Goal: Transaction & Acquisition: Book appointment/travel/reservation

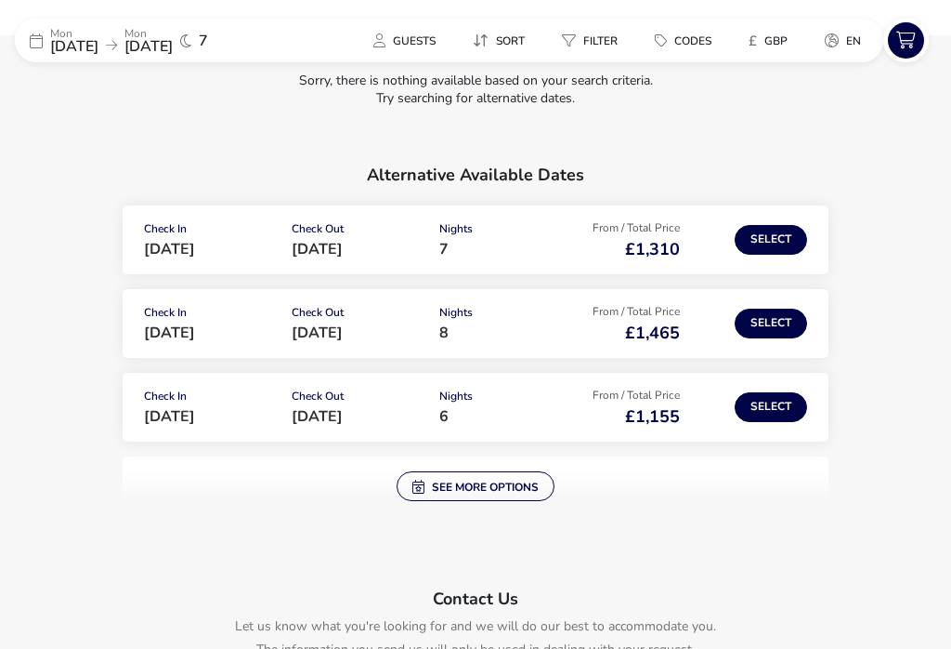
click at [776, 324] on button "Select" at bounding box center [771, 323] width 72 height 30
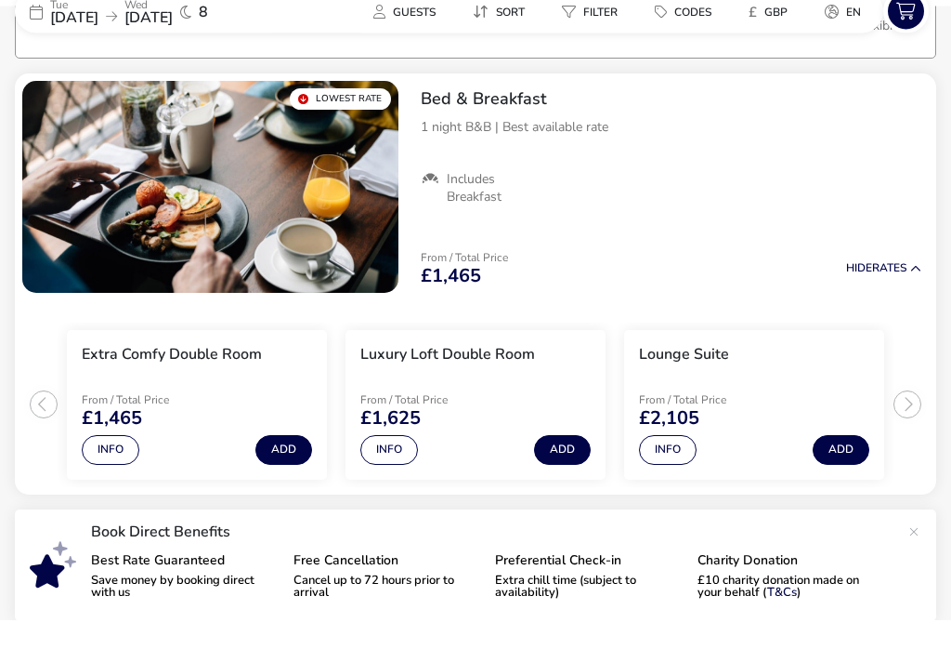
scroll to position [237, 0]
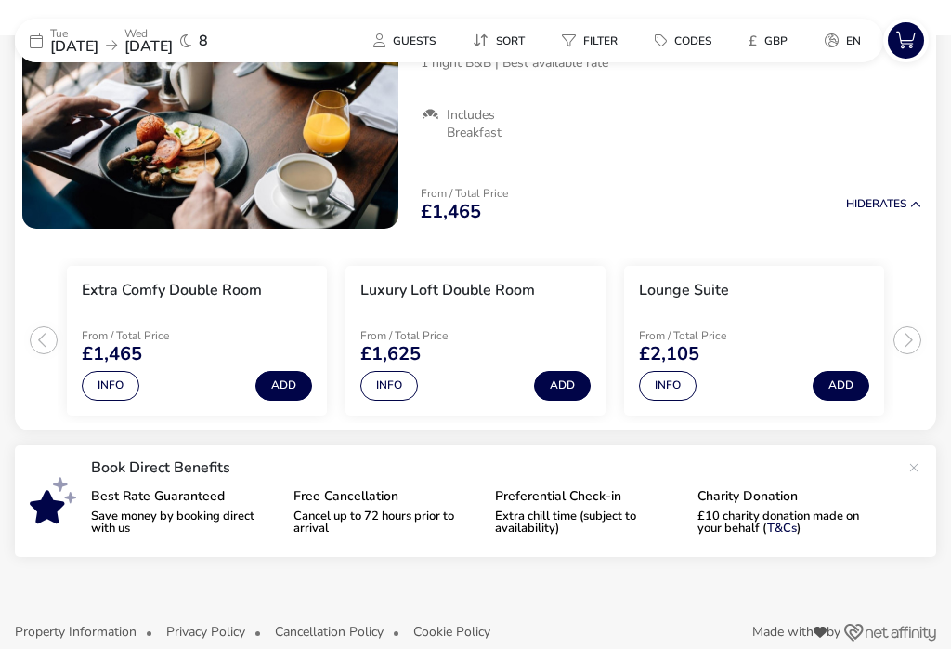
click at [655, 388] on button "Info" at bounding box center [668, 386] width 58 height 30
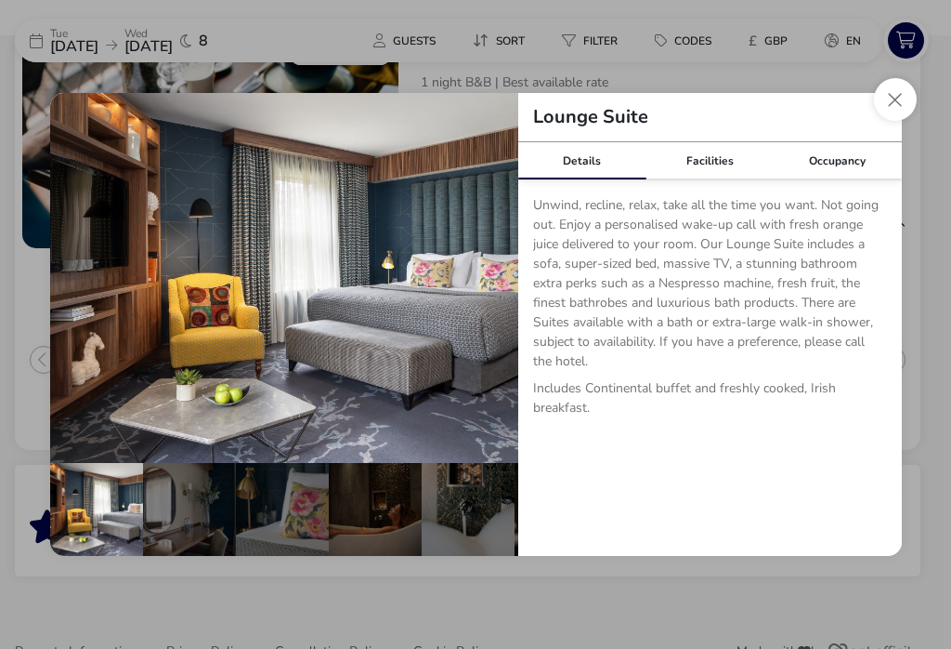
scroll to position [256, 0]
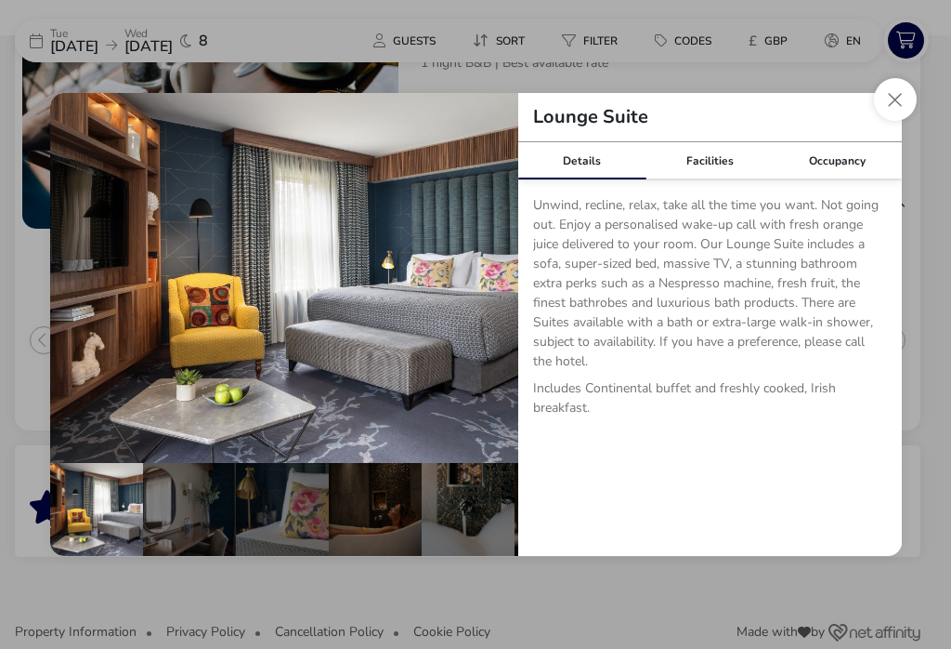
click at [881, 121] on button "Close dialog" at bounding box center [895, 99] width 43 height 43
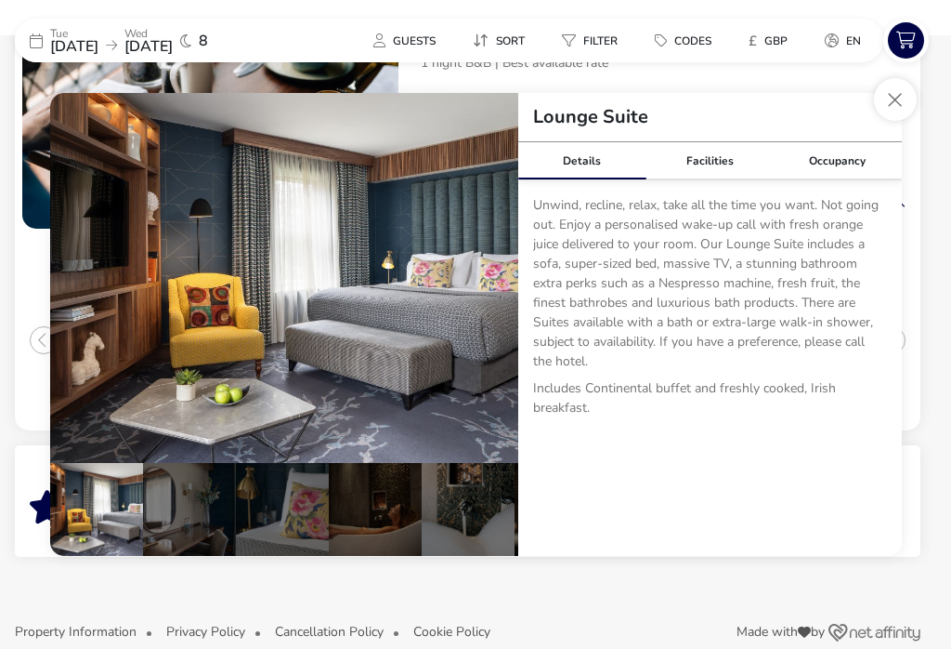
scroll to position [237, 0]
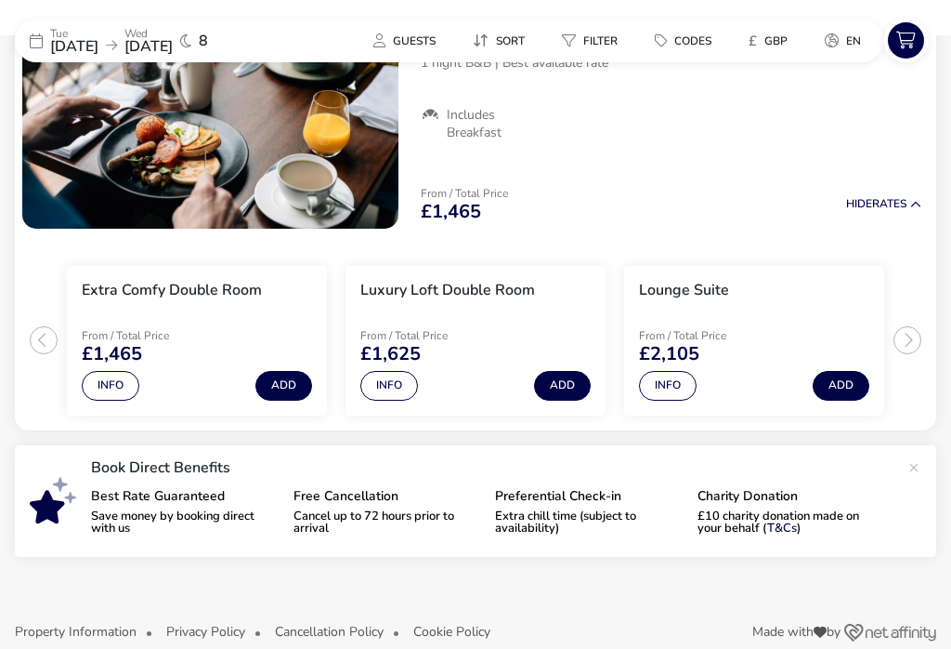
click at [900, 554] on div "Book Direct Benefits Best Rate Guaranteed Save money by booking direct with us …" at bounding box center [476, 501] width 922 height 112
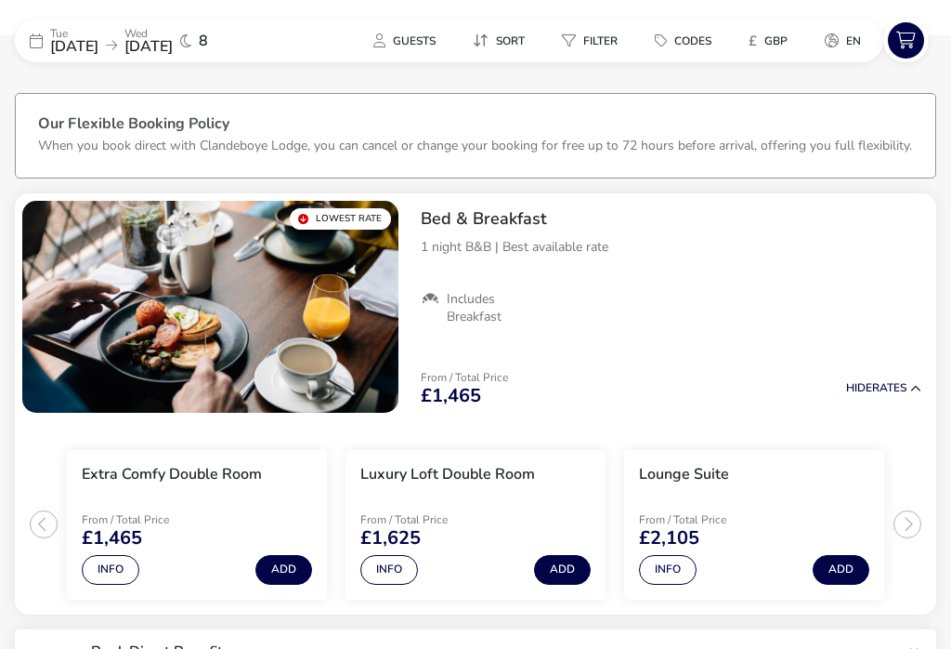
scroll to position [0, 0]
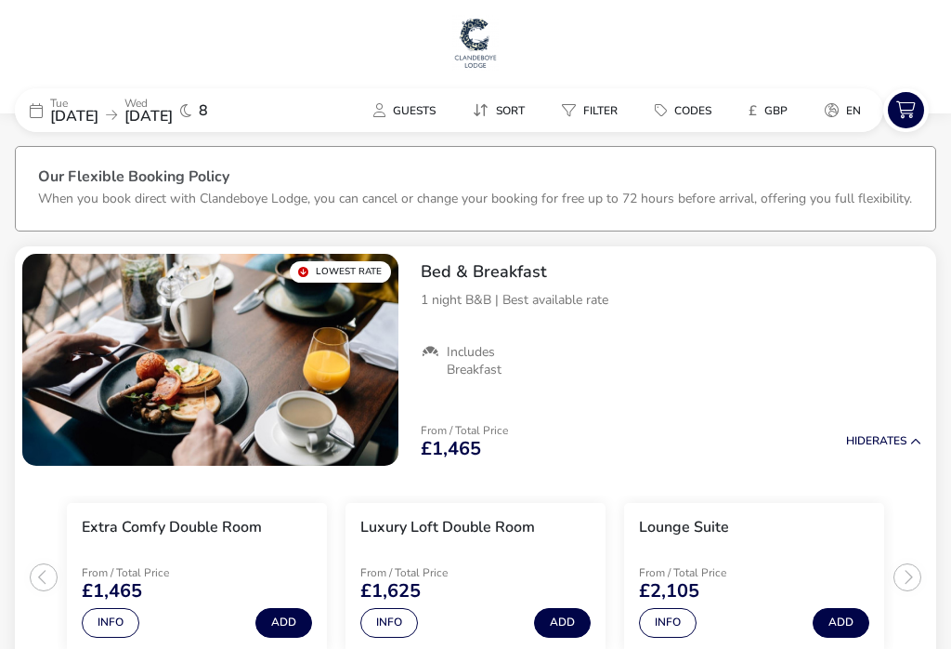
click at [72, 115] on span "[DATE]" at bounding box center [74, 116] width 48 height 20
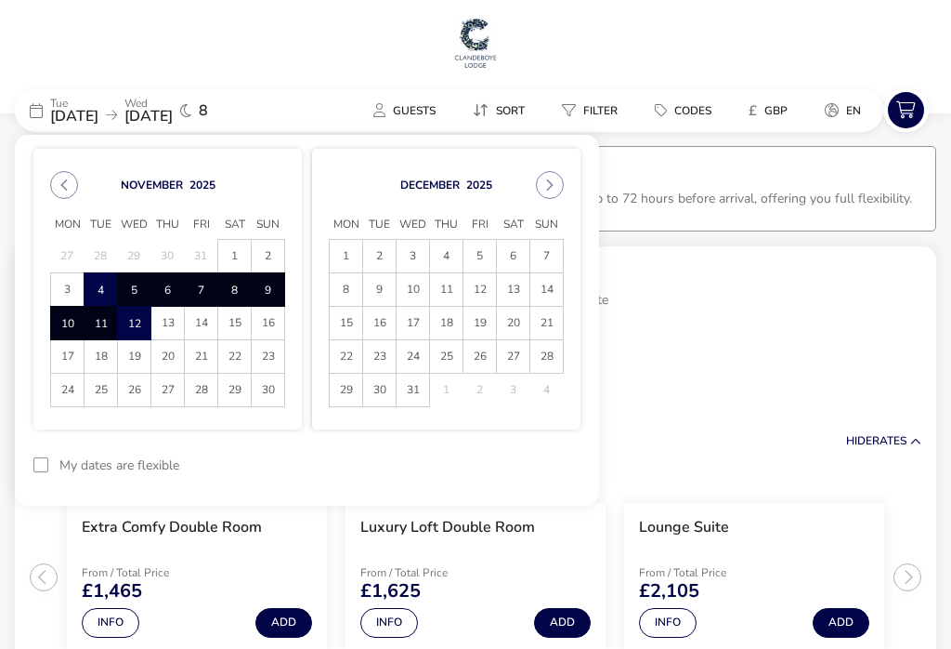
click at [512, 325] on span "20" at bounding box center [513, 323] width 33 height 33
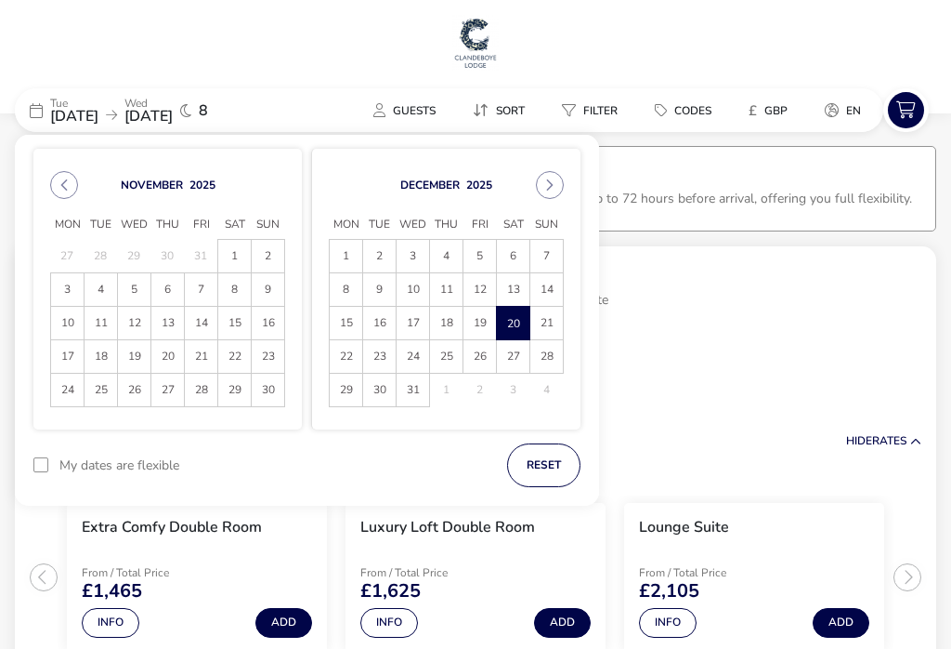
click at [406, 391] on span "31" at bounding box center [413, 390] width 33 height 33
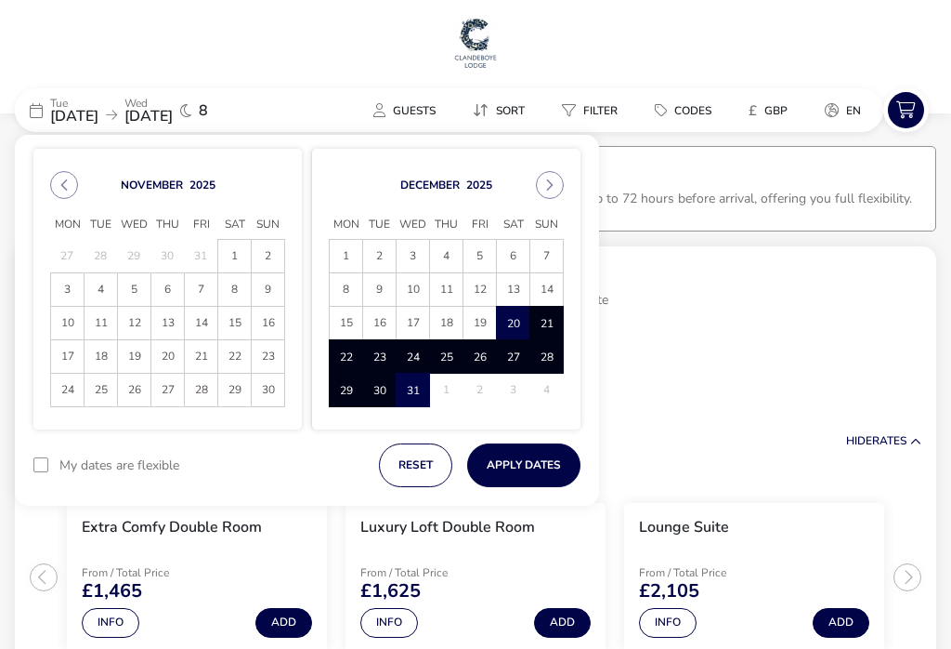
click at [518, 465] on button "Apply Dates" at bounding box center [523, 465] width 113 height 44
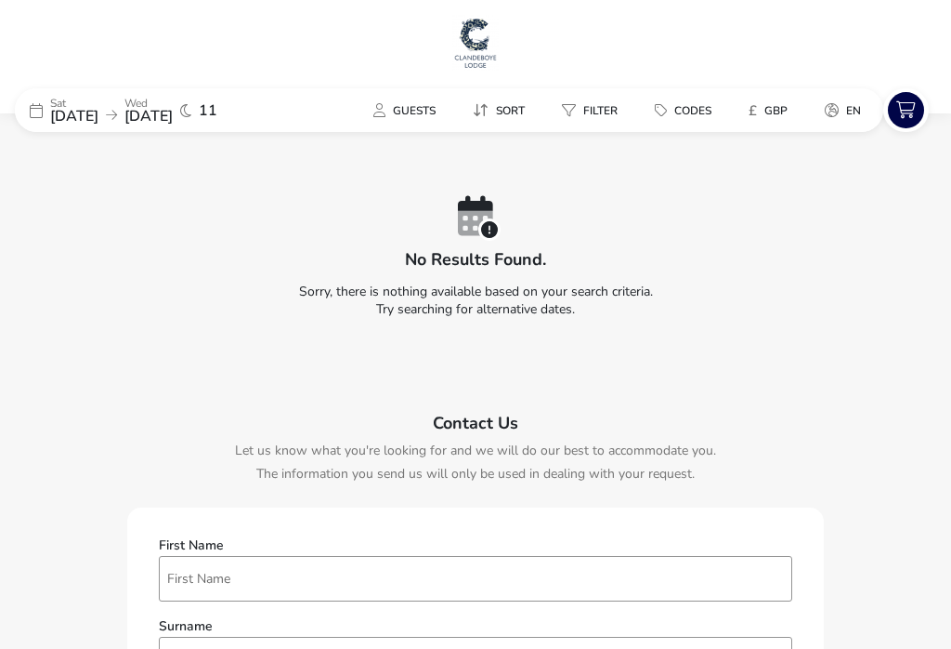
click at [398, 115] on span "Guests" at bounding box center [414, 110] width 43 height 15
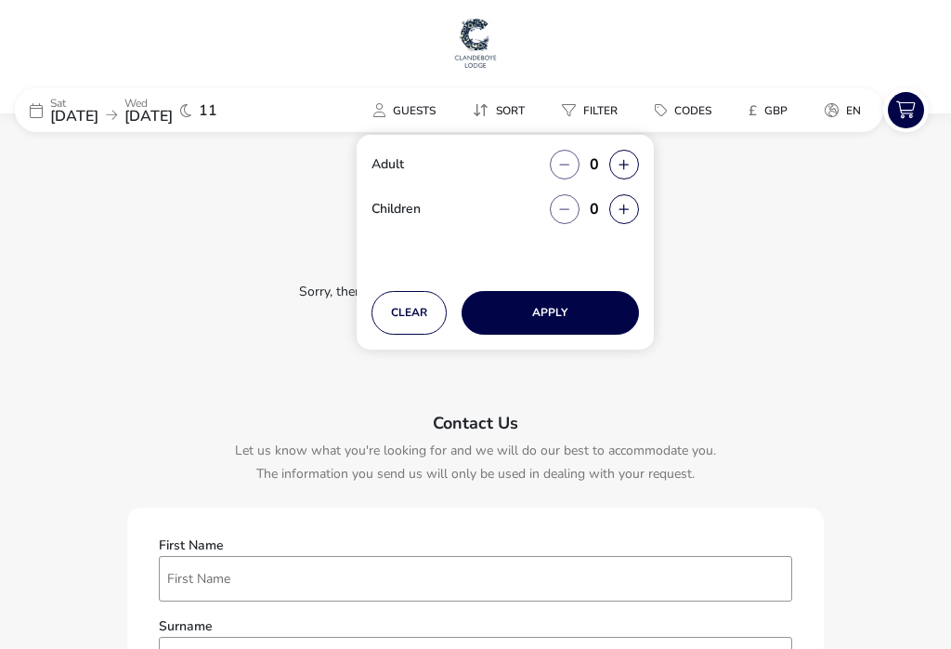
click at [624, 169] on icon "button" at bounding box center [624, 165] width 10 height 12
click at [618, 170] on button "button" at bounding box center [625, 165] width 30 height 30
type input "2"
click at [541, 322] on button "Apply" at bounding box center [550, 313] width 177 height 44
